Goal: Communication & Community: Answer question/provide support

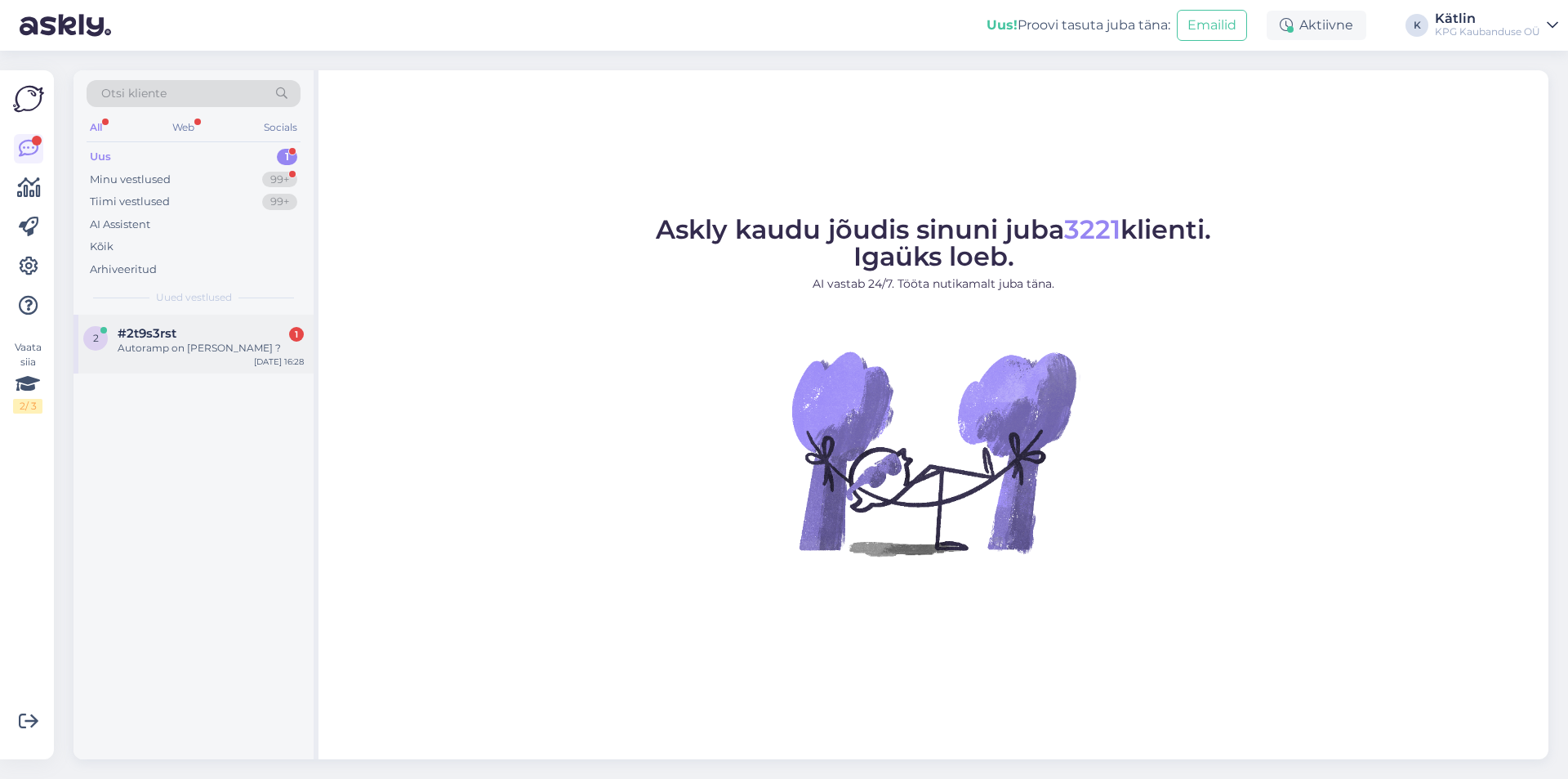
click at [189, 357] on div "2 #2t9s3rst 1 Autoramp on [PERSON_NAME] ? [DATE] 16:28" at bounding box center [193, 344] width 240 height 59
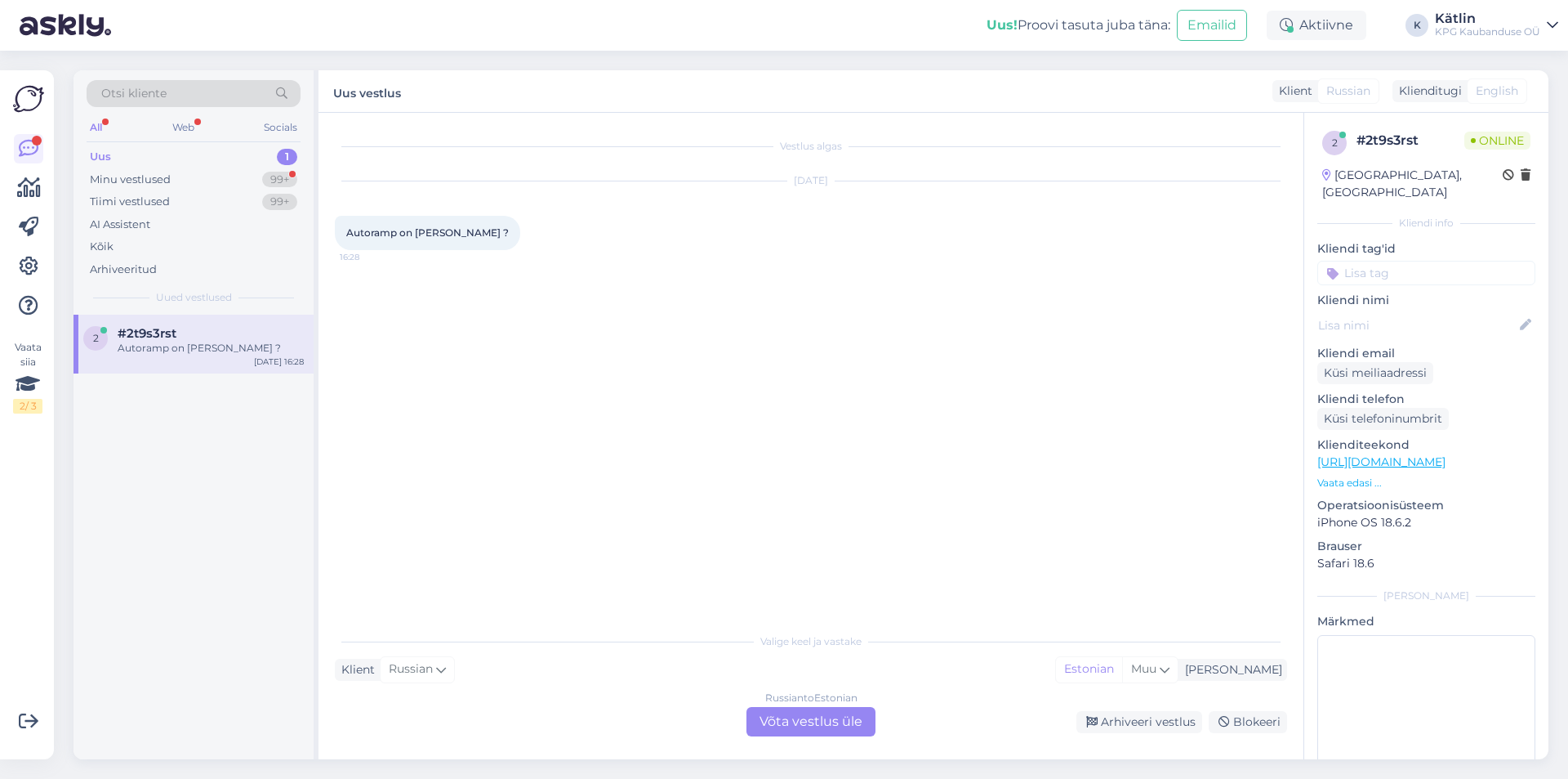
click at [809, 729] on div "Russian to Estonian Võta vestlus üle" at bounding box center [811, 722] width 129 height 29
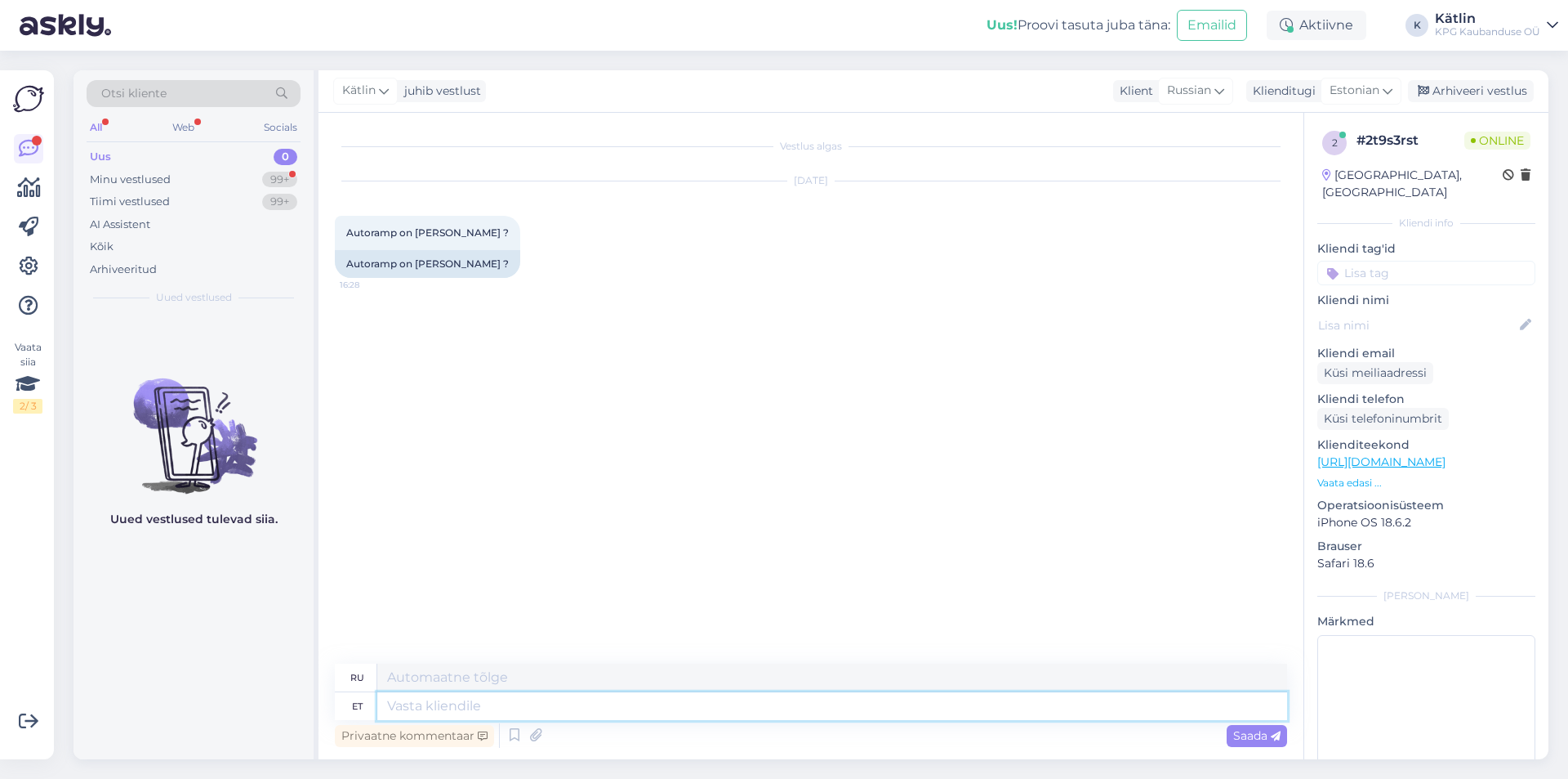
click at [817, 711] on textarea at bounding box center [832, 706] width 910 height 28
type textarea "Tere!"
type textarea "Привет!"
type textarea "Tere! [GEOGRAPHIC_DATA],"
type textarea "Привет! Да,"
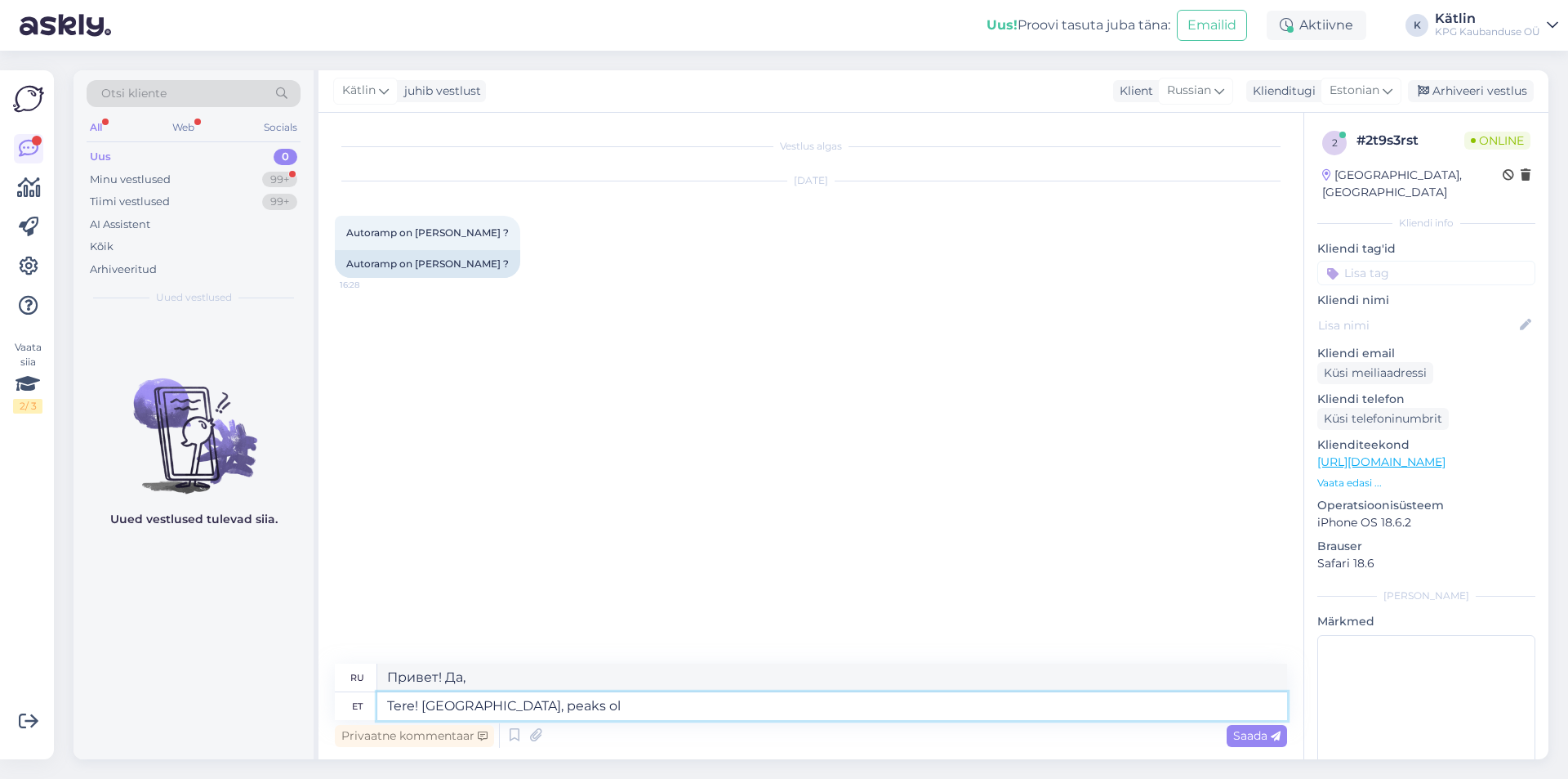
type textarea "Tere! [GEOGRAPHIC_DATA], peaks ole"
type textarea "Привет! Да, так и должно быть."
type textarea "Tere! Jah, peaks olema saadaval."
type textarea "Здравствуйте! Да, должно быть доступно."
